Goal: Information Seeking & Learning: Learn about a topic

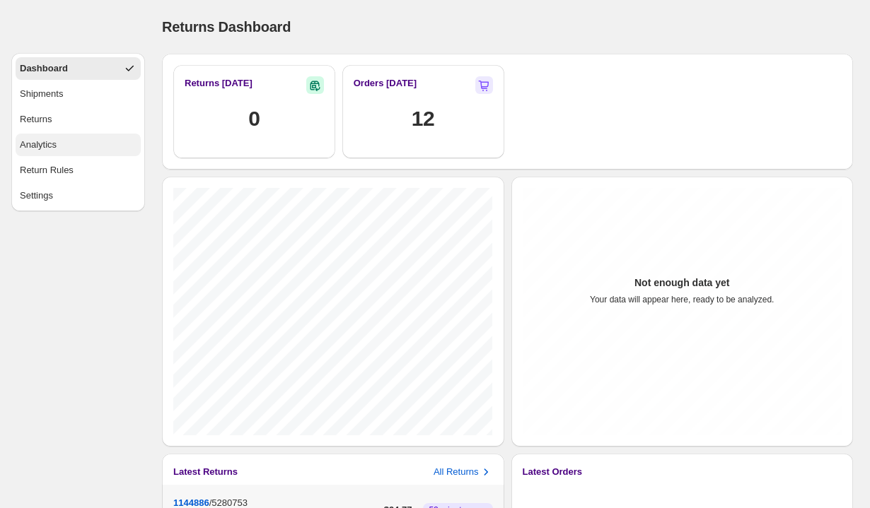
click at [61, 146] on button "Analytics" at bounding box center [78, 145] width 125 height 23
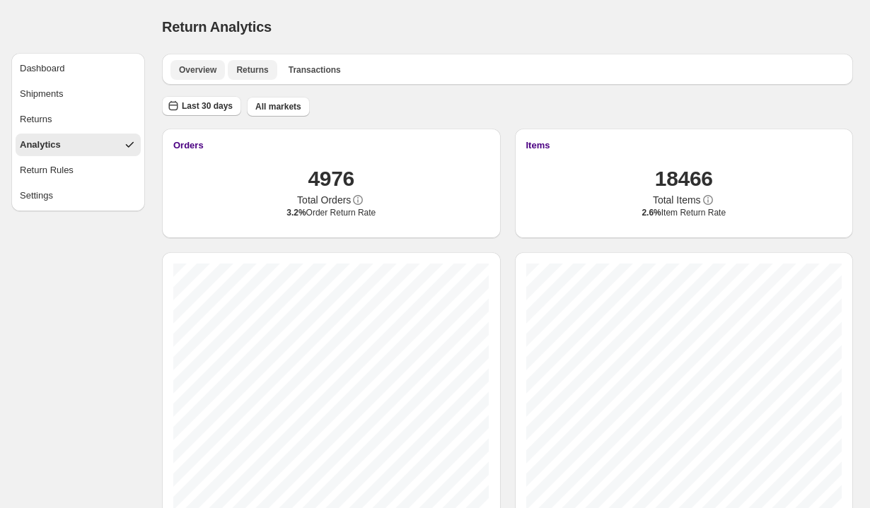
click at [252, 71] on span "Returns" at bounding box center [252, 69] width 32 height 11
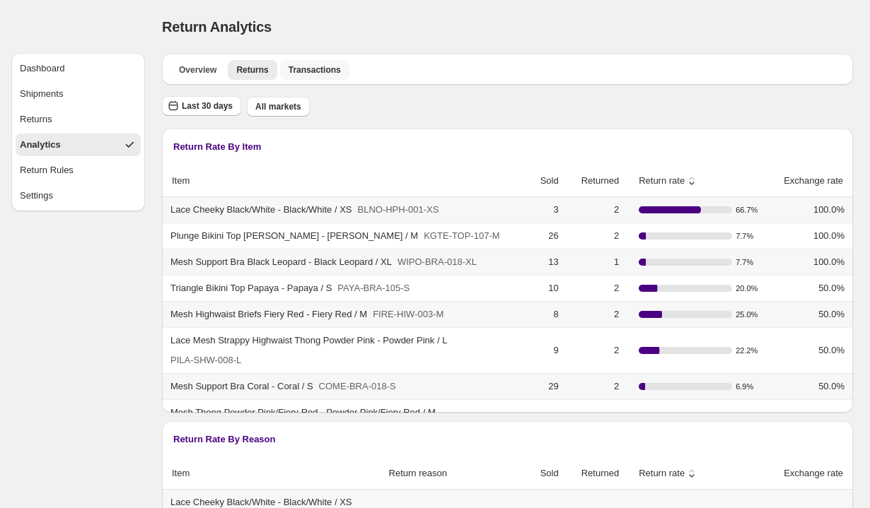
click at [335, 73] on span "Transactions" at bounding box center [315, 69] width 52 height 11
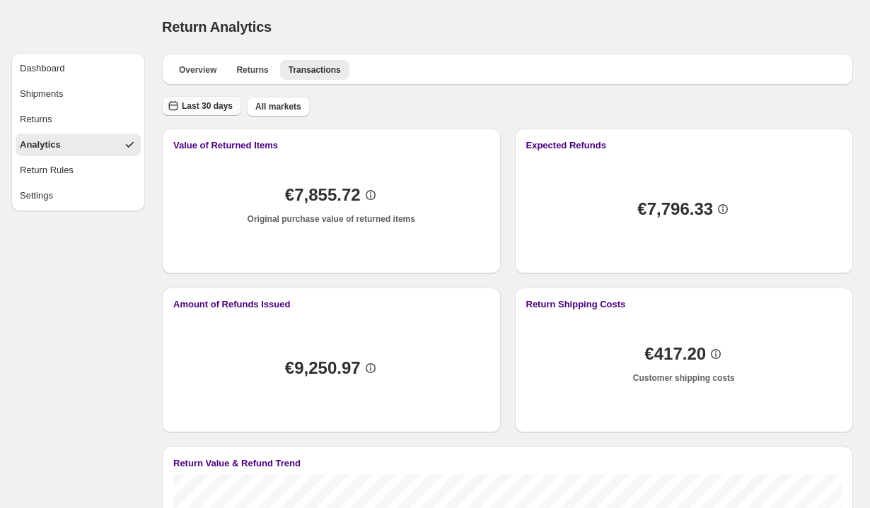
click at [214, 109] on span "Last 30 days" at bounding box center [207, 105] width 51 height 11
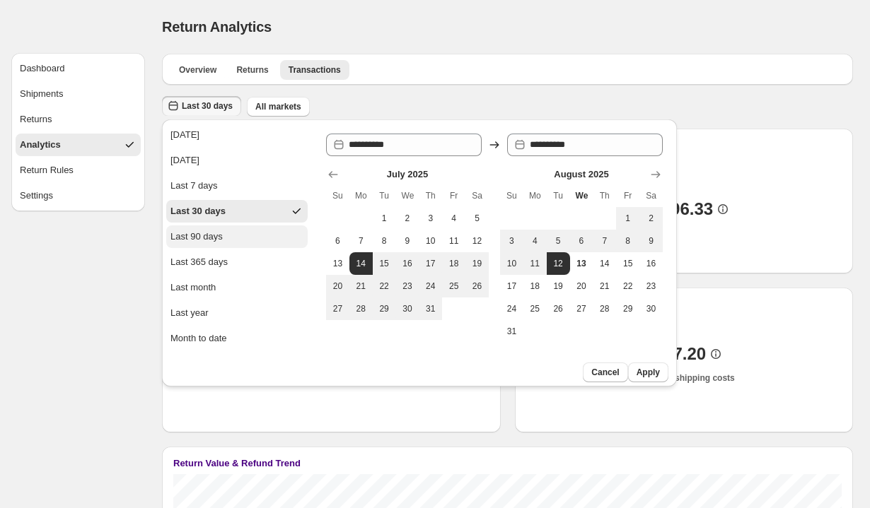
click at [213, 241] on div "Last 90 days" at bounding box center [196, 237] width 52 height 14
type input "**********"
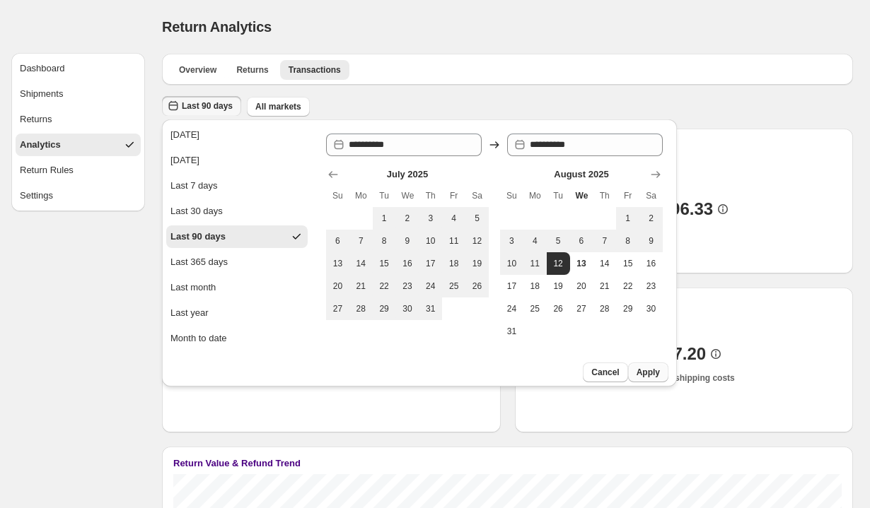
click at [637, 368] on span "Apply" at bounding box center [647, 372] width 23 height 11
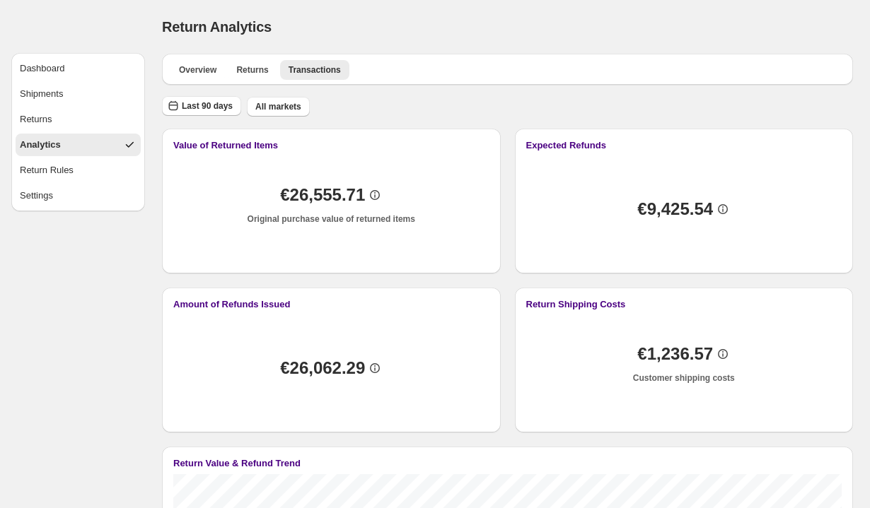
click at [46, 146] on div "Analytics" at bounding box center [40, 145] width 41 height 14
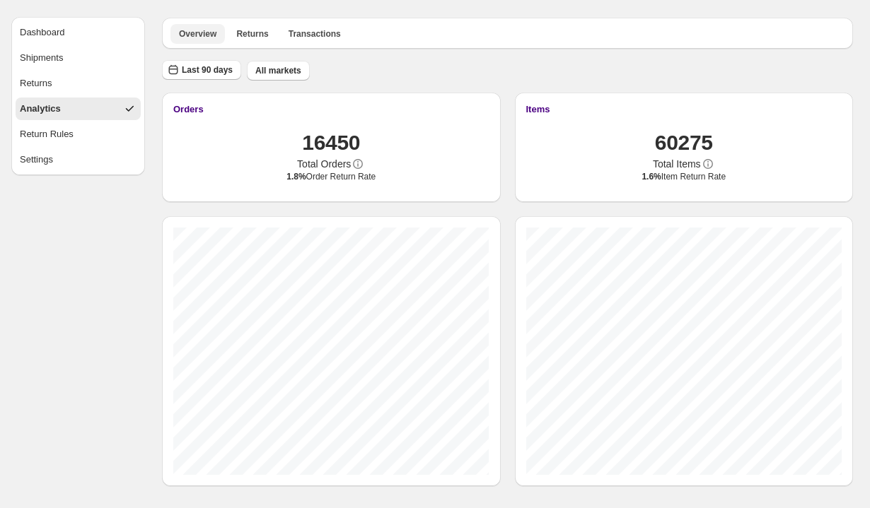
scroll to position [35, 0]
click at [252, 34] on span "Returns" at bounding box center [252, 34] width 32 height 11
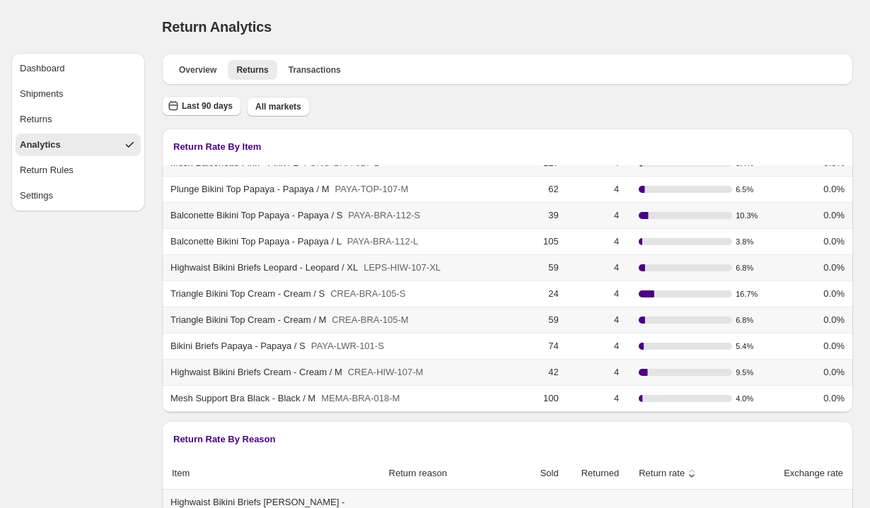
click at [595, 12] on div "Return Analytics. This page is ready Return Analytics" at bounding box center [507, 27] width 691 height 54
click at [527, 7] on div "Return Analytics. This page is ready Return Analytics" at bounding box center [507, 27] width 691 height 54
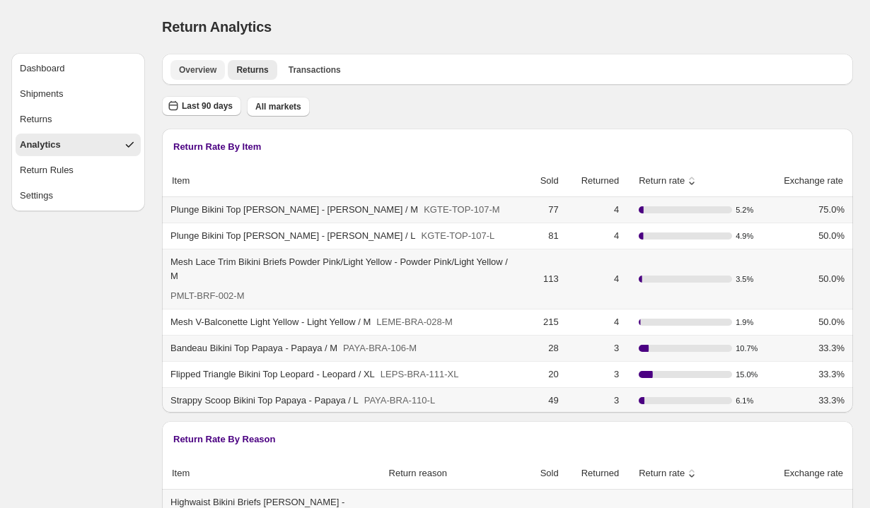
click at [190, 66] on span "Overview" at bounding box center [197, 69] width 37 height 11
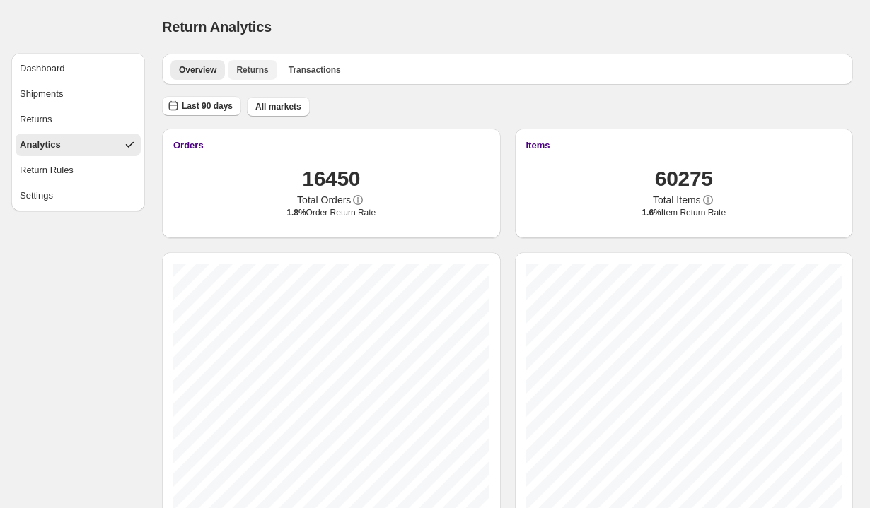
click at [258, 64] on span "Returns" at bounding box center [252, 69] width 32 height 11
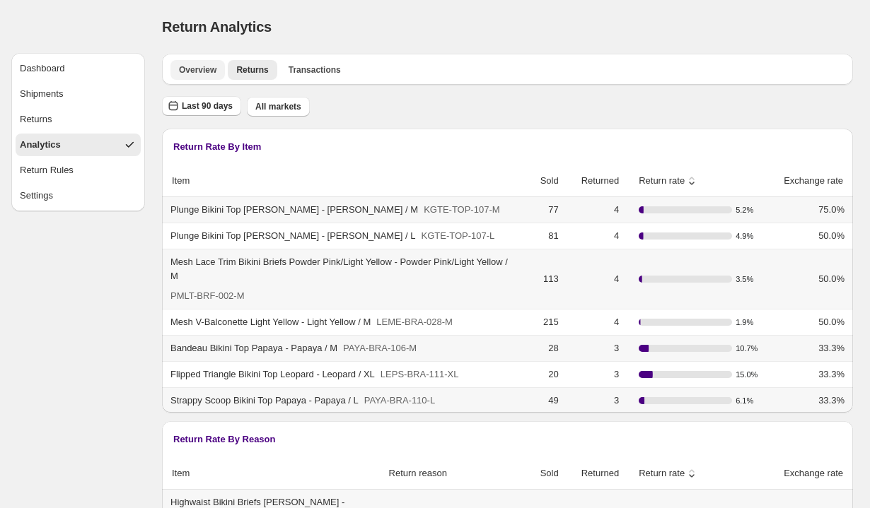
click at [214, 75] on span "Overview" at bounding box center [197, 69] width 37 height 11
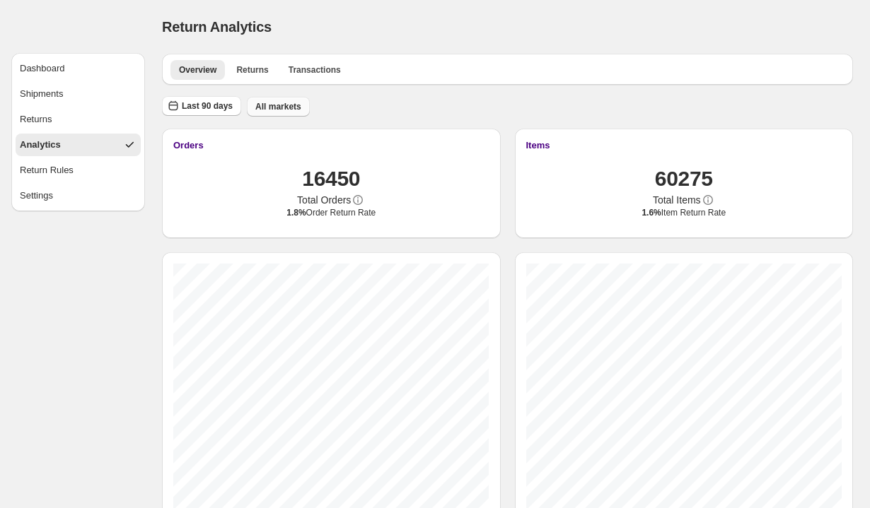
click at [277, 104] on span "All markets" at bounding box center [278, 106] width 46 height 11
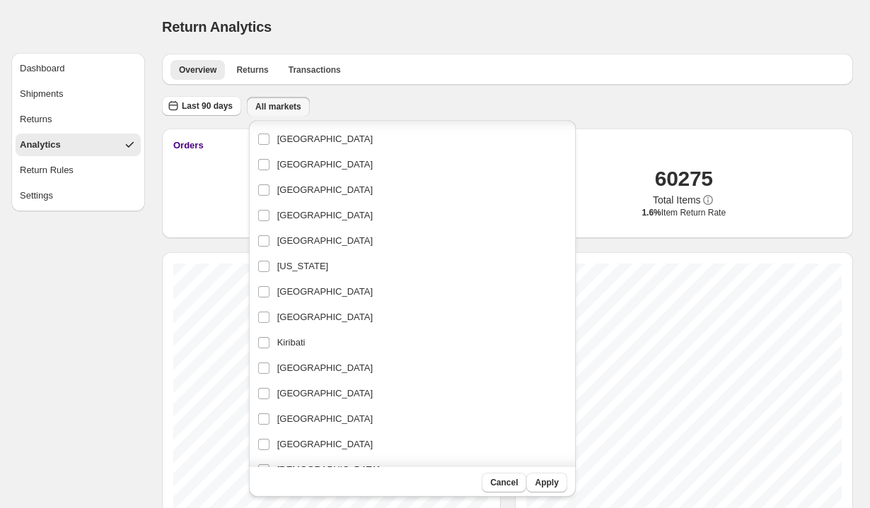
scroll to position [1041, 0]
click at [312, 287] on span "[GEOGRAPHIC_DATA]" at bounding box center [324, 291] width 95 height 14
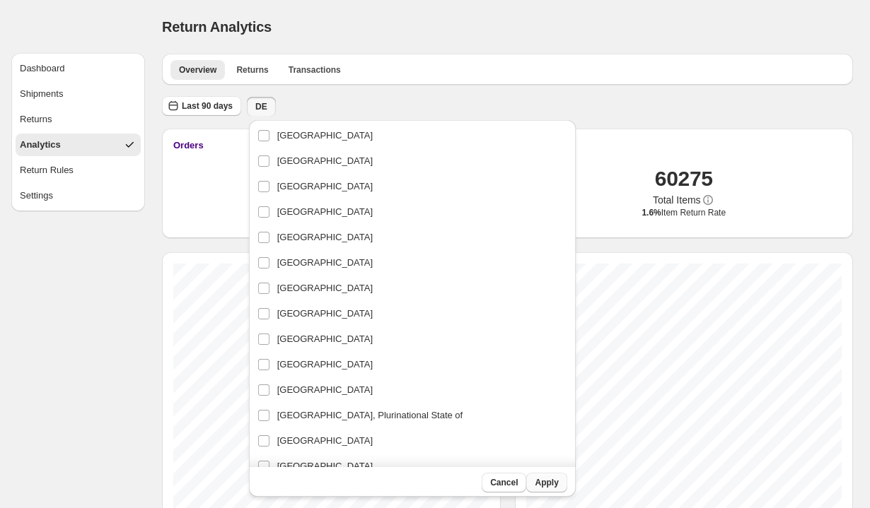
click at [535, 482] on span "Apply" at bounding box center [546, 482] width 23 height 11
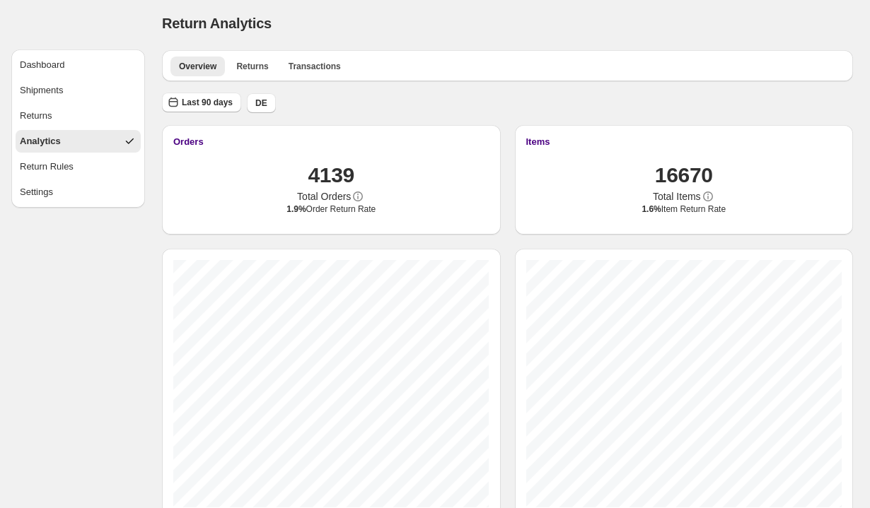
scroll to position [2, 0]
click at [251, 67] on span "Returns" at bounding box center [252, 67] width 32 height 11
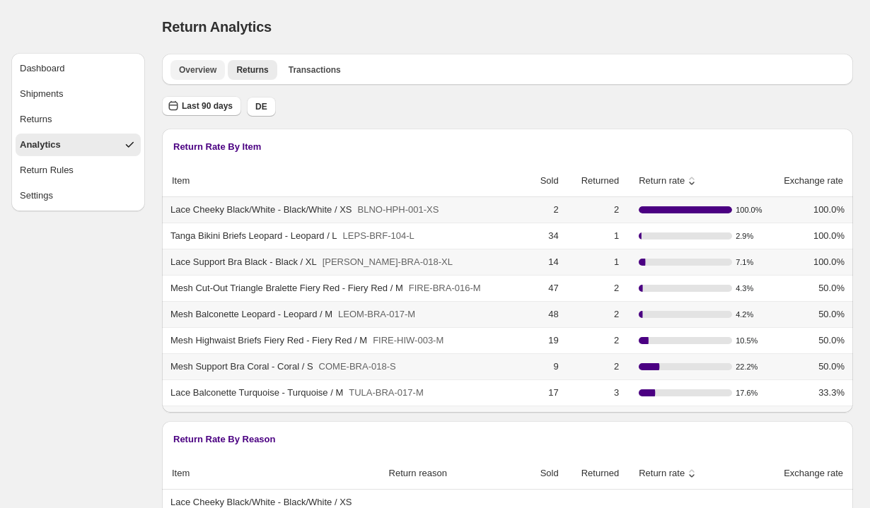
click at [192, 71] on span "Overview" at bounding box center [197, 69] width 37 height 11
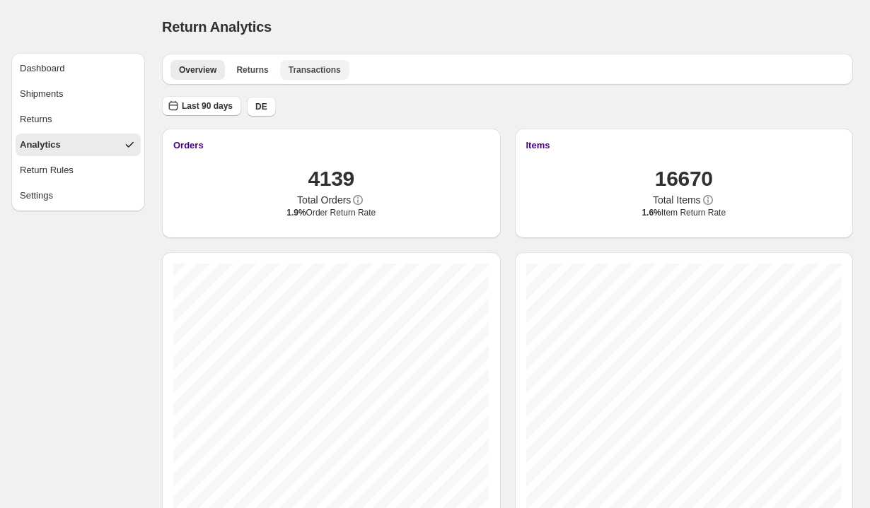
click at [308, 71] on span "Transactions" at bounding box center [315, 69] width 52 height 11
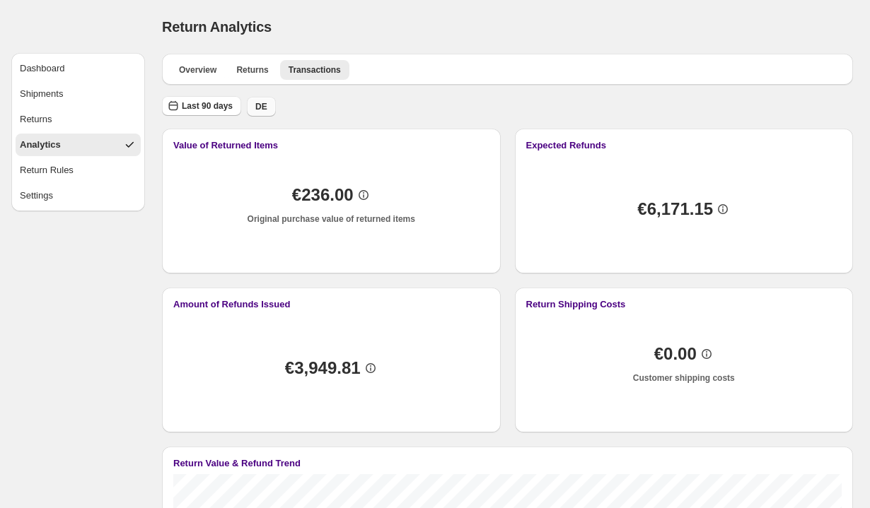
click at [264, 105] on span "DE" at bounding box center [261, 106] width 12 height 11
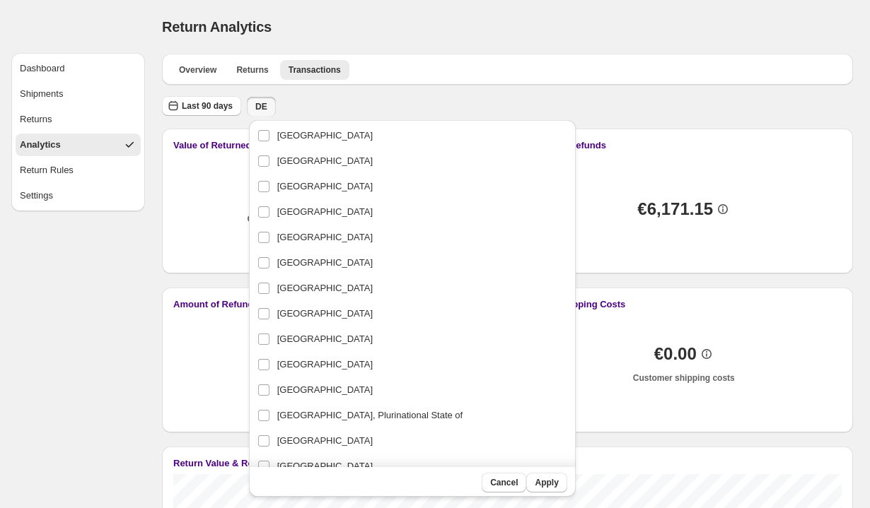
click at [309, 107] on div "Last 90 days DE" at bounding box center [504, 104] width 697 height 27
